Goal: Task Accomplishment & Management: Use online tool/utility

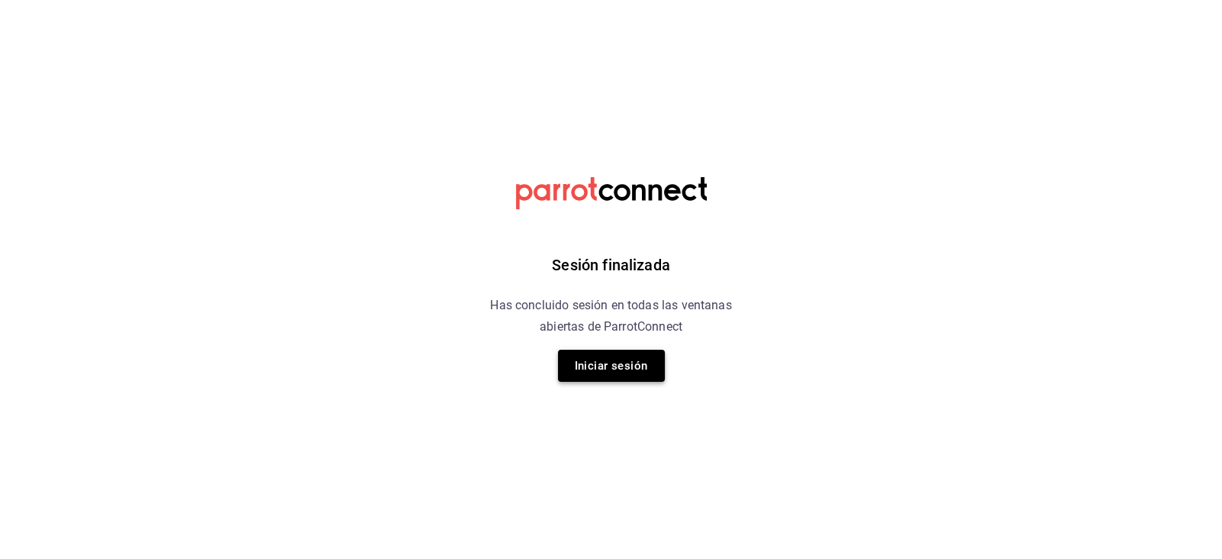
click at [598, 357] on button "Iniciar sesión" at bounding box center [611, 366] width 107 height 32
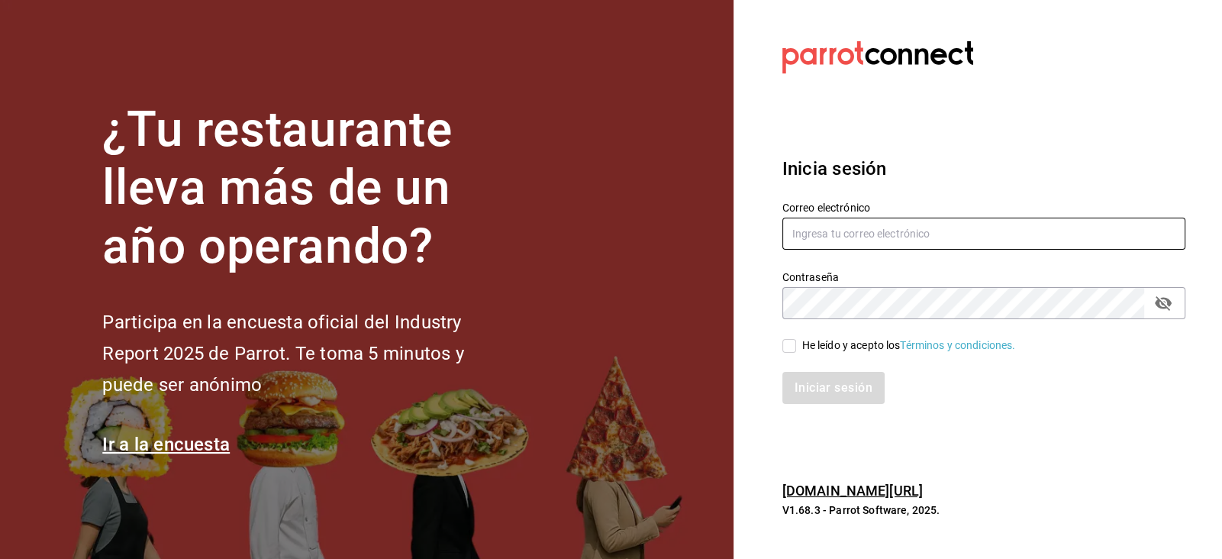
type input "Carmona.quihuis.claudia@gmail.com"
click at [791, 354] on div "Iniciar sesión" at bounding box center [974, 378] width 421 height 50
click at [788, 336] on div "He leído y acepto los Términos y condiciones." at bounding box center [974, 336] width 421 height 35
click at [787, 346] on input "He leído y acepto los Términos y condiciones." at bounding box center [789, 346] width 14 height 14
checkbox input "true"
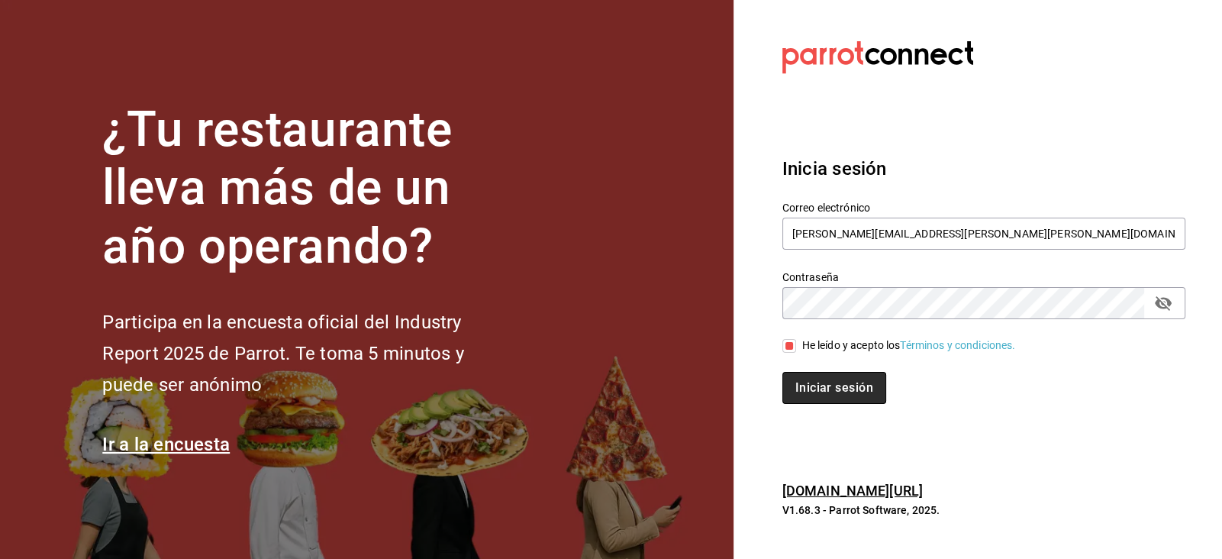
click at [809, 386] on button "Iniciar sesión" at bounding box center [834, 388] width 104 height 32
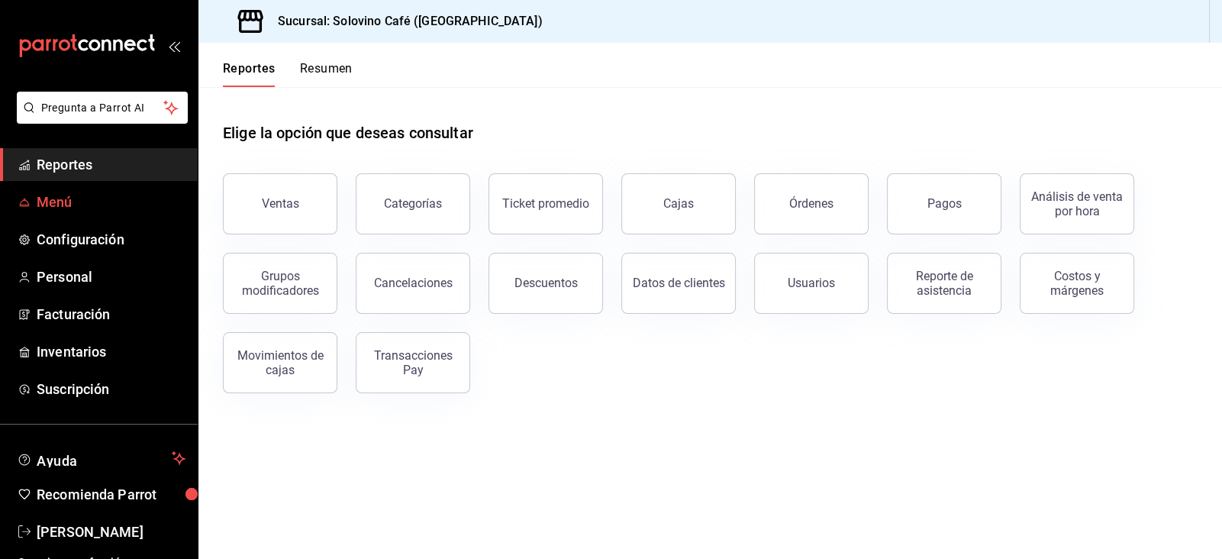
click at [119, 198] on span "Menú" at bounding box center [111, 202] width 149 height 21
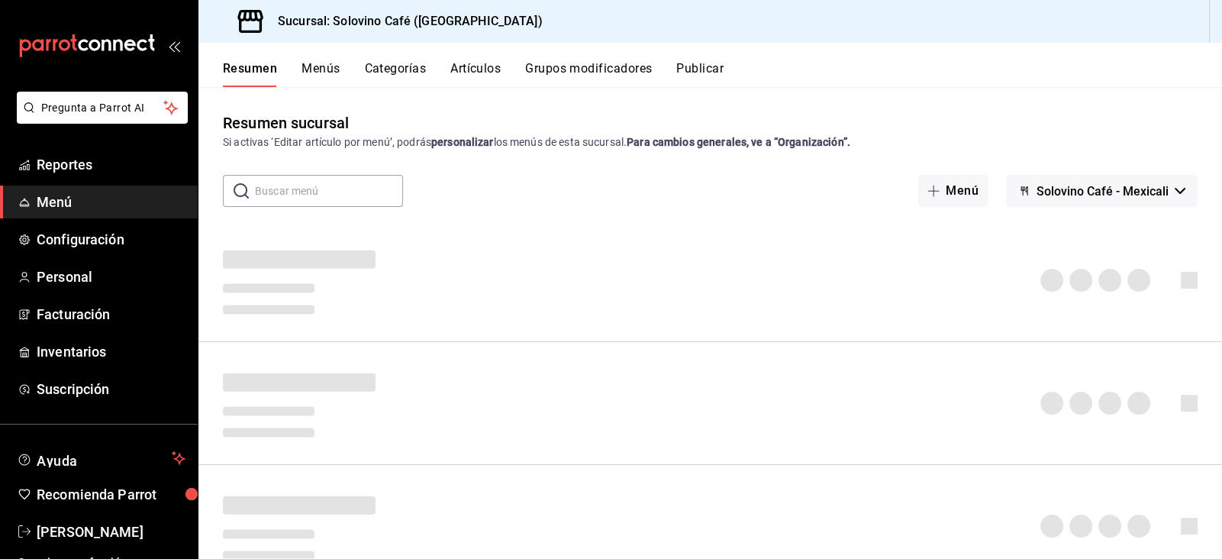
click at [470, 78] on button "Artículos" at bounding box center [475, 74] width 50 height 26
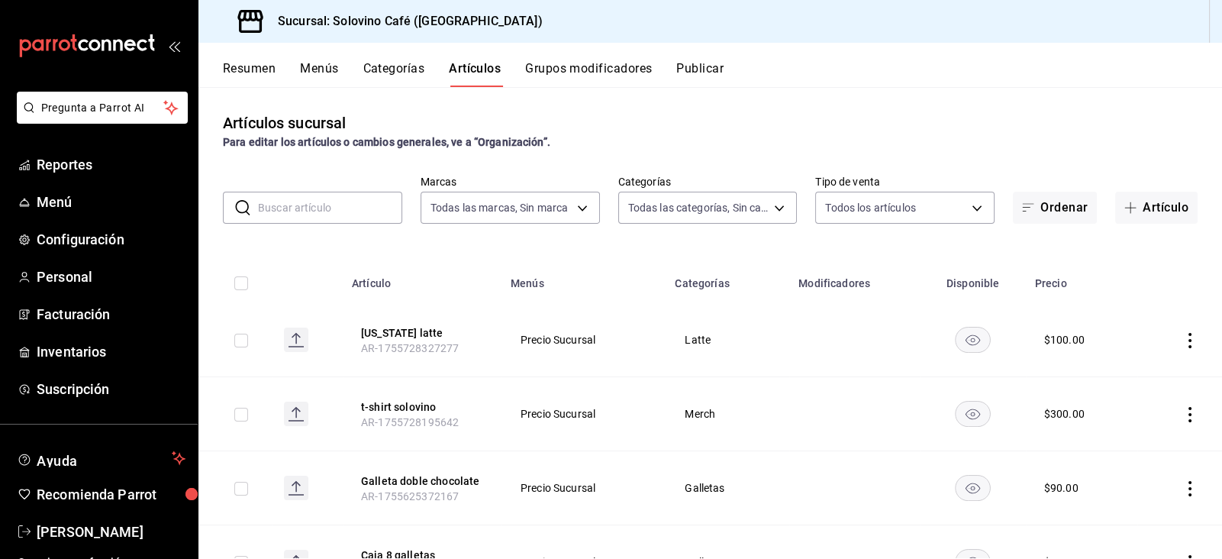
type input "f3d0456f-51cd-406f-9a4c-998ecba20d3e"
type input "9eec1b57-d20d-4a17-8b76-f1823765e731,befb845d-3f14-44c0-a19f-bd96c6595837,a12d1…"
click at [1174, 210] on button "Artículo" at bounding box center [1156, 208] width 82 height 32
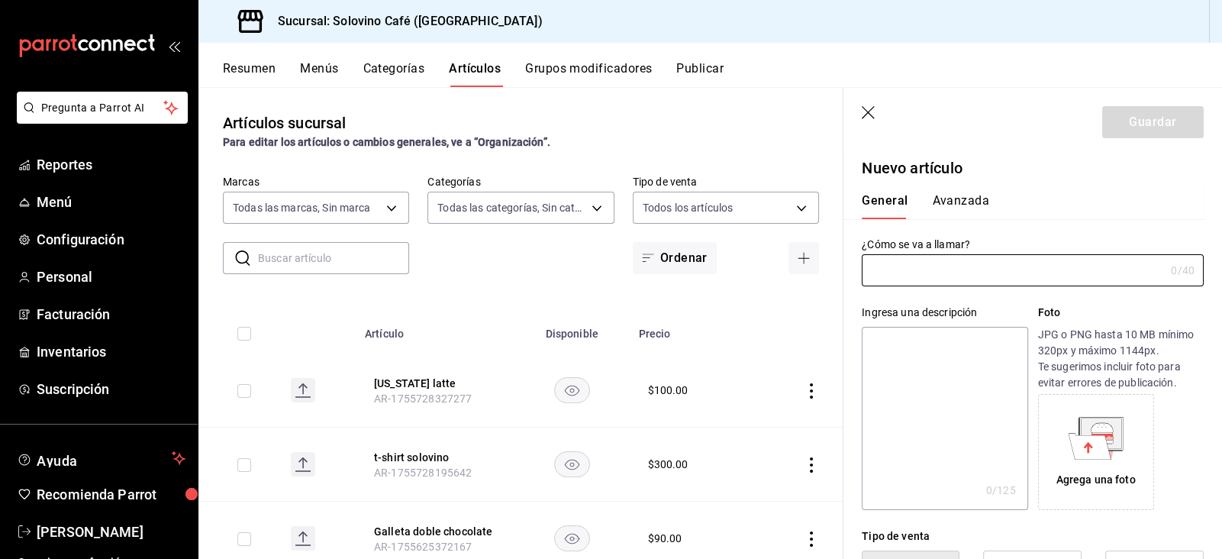
type input "AR-1756150154818"
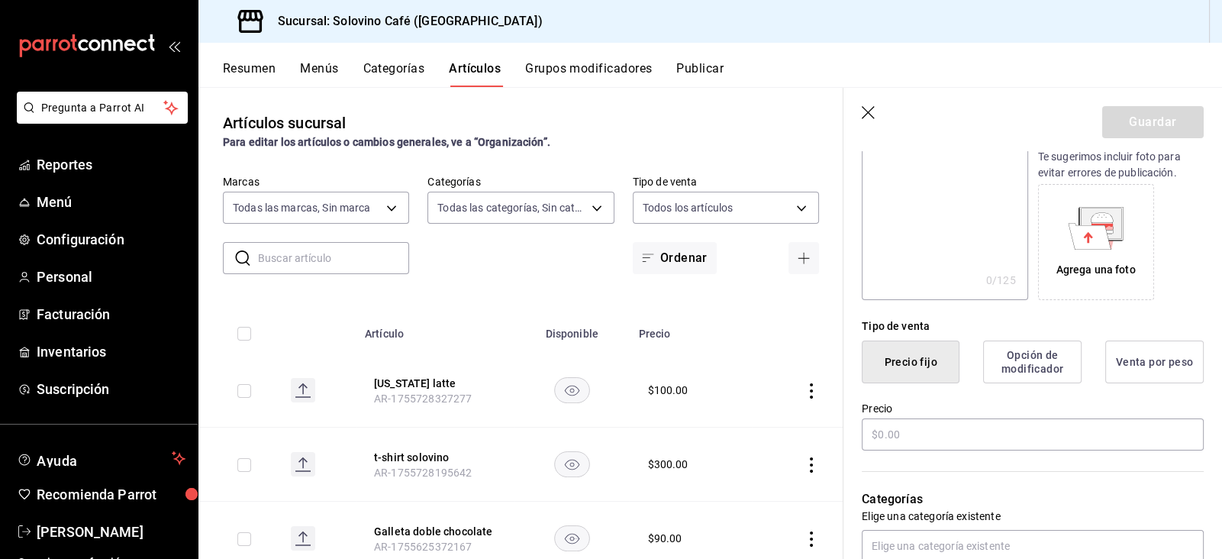
scroll to position [214, 0]
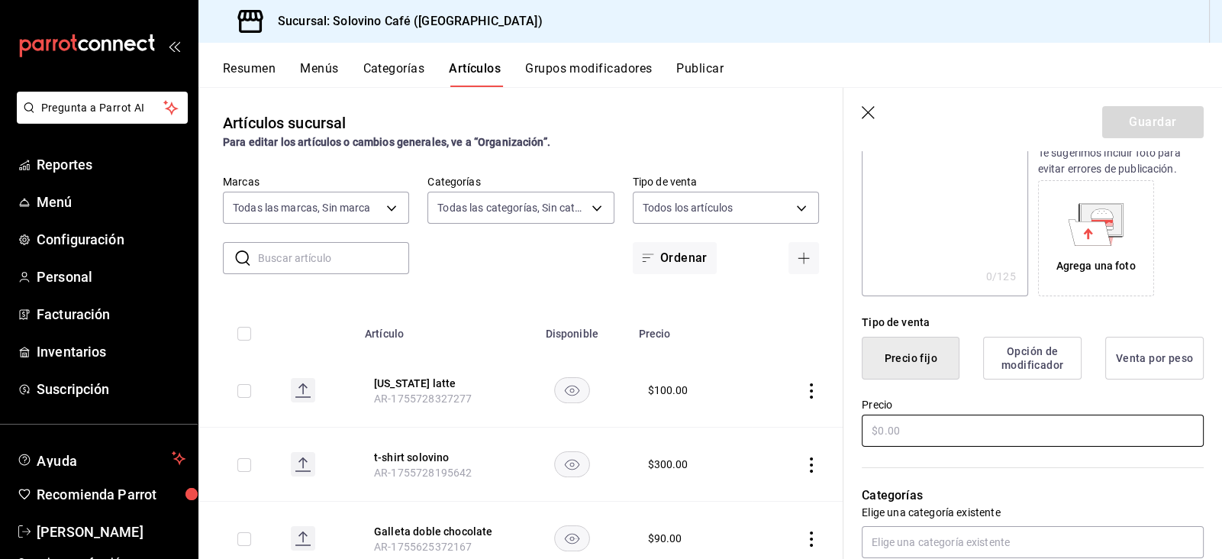
type input "Té ceremonial"
click at [956, 439] on input "text" at bounding box center [1033, 430] width 342 height 32
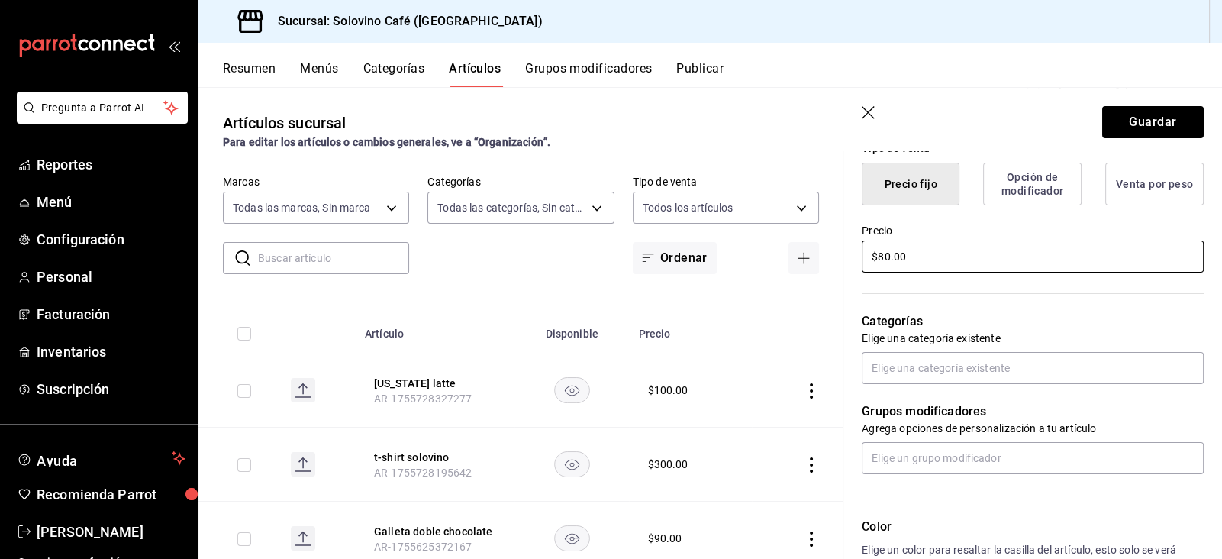
scroll to position [402, 0]
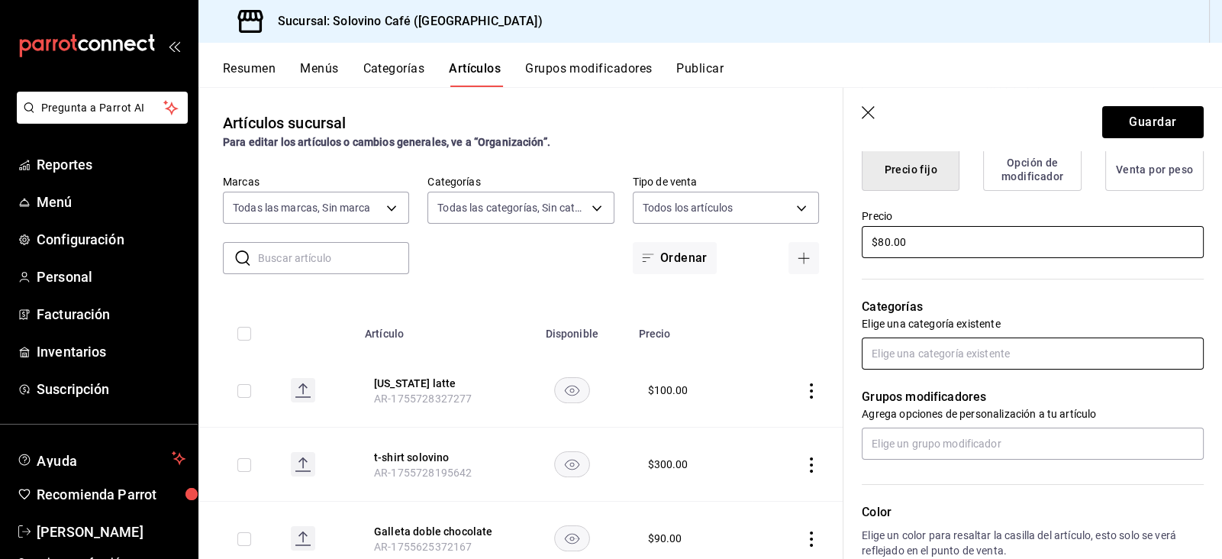
type input "$80.00"
click at [993, 355] on input "text" at bounding box center [1033, 353] width 342 height 32
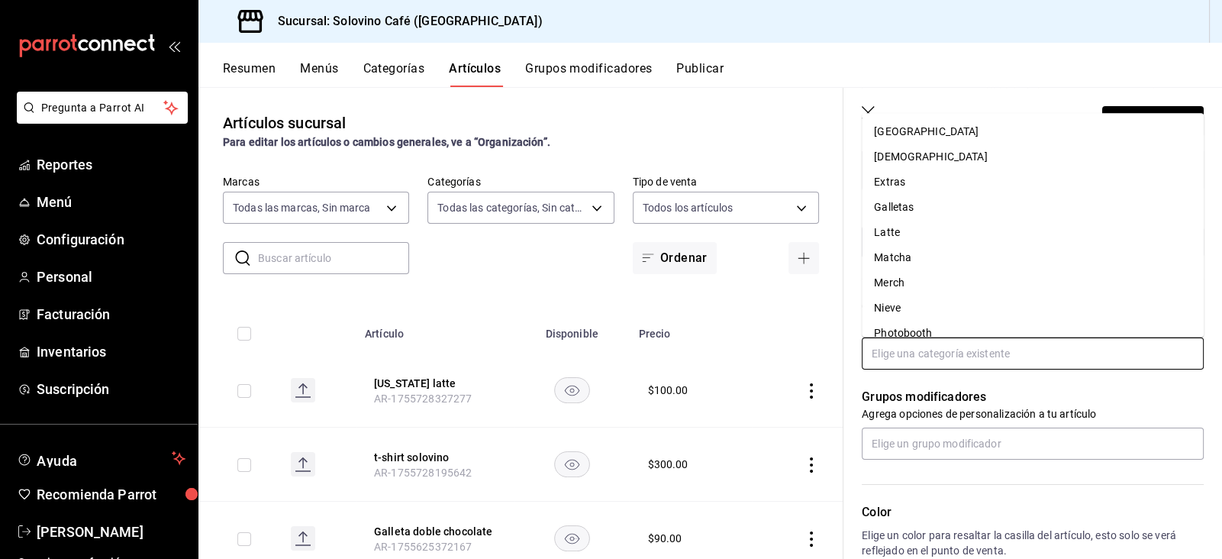
click at [914, 266] on li "Matcha" at bounding box center [1033, 257] width 342 height 25
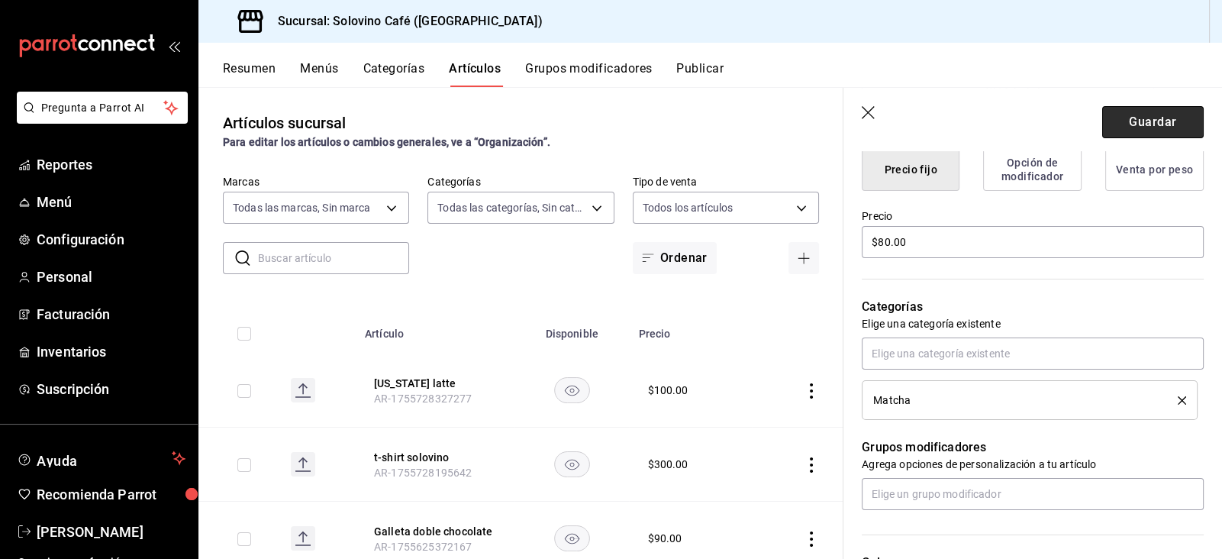
click at [1143, 113] on button "Guardar" at bounding box center [1153, 122] width 102 height 32
